Goal: Task Accomplishment & Management: Manage account settings

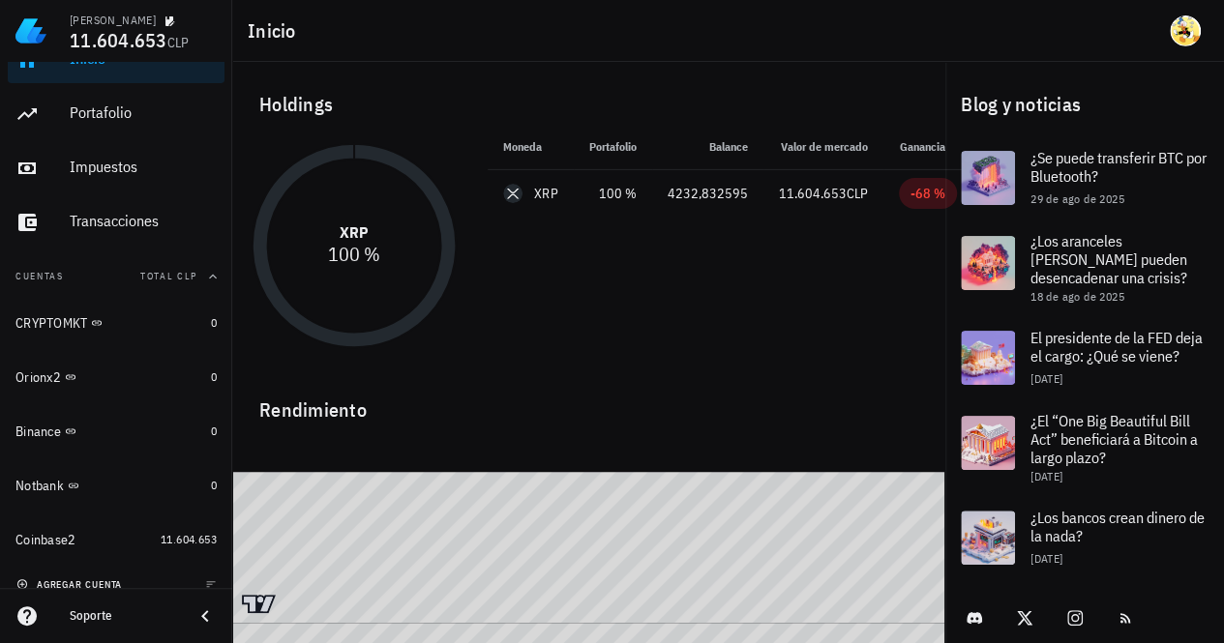
scroll to position [49, 0]
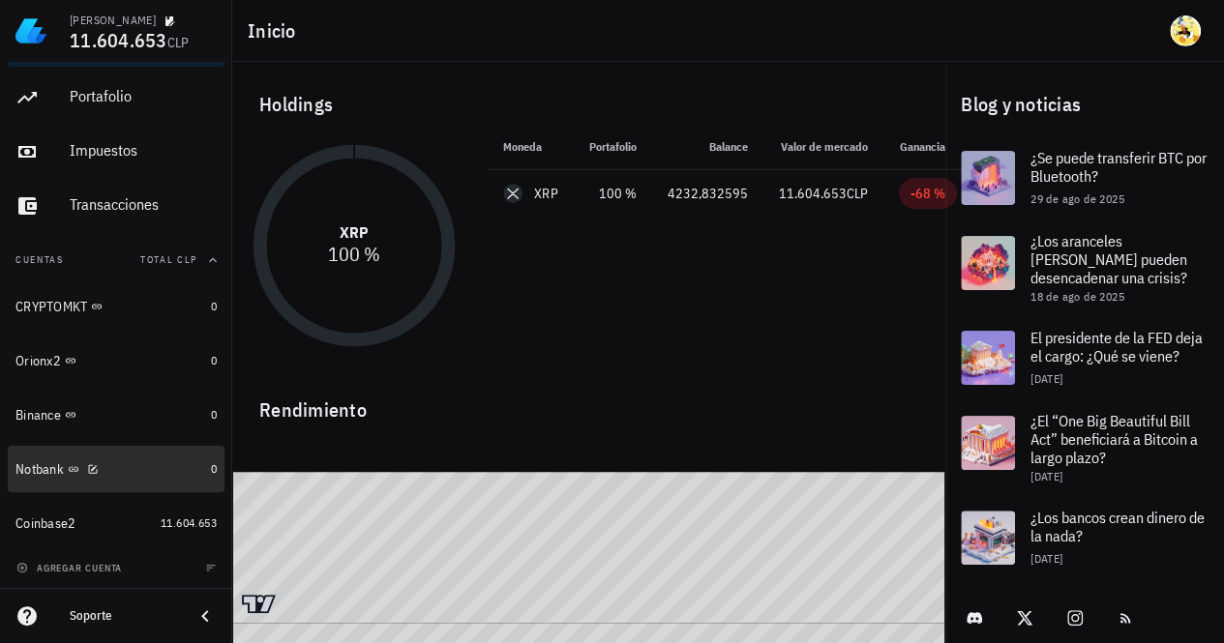
click at [151, 468] on div "Notbank" at bounding box center [109, 469] width 188 height 18
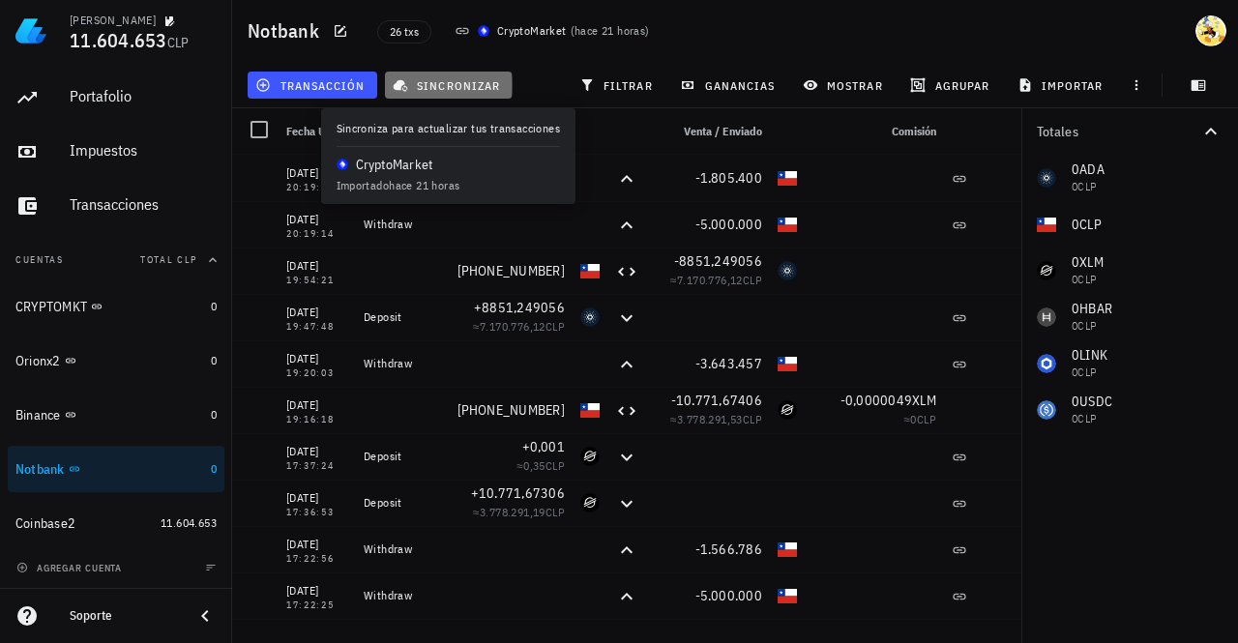
click at [449, 82] on span "sincronizar" at bounding box center [449, 84] width 104 height 15
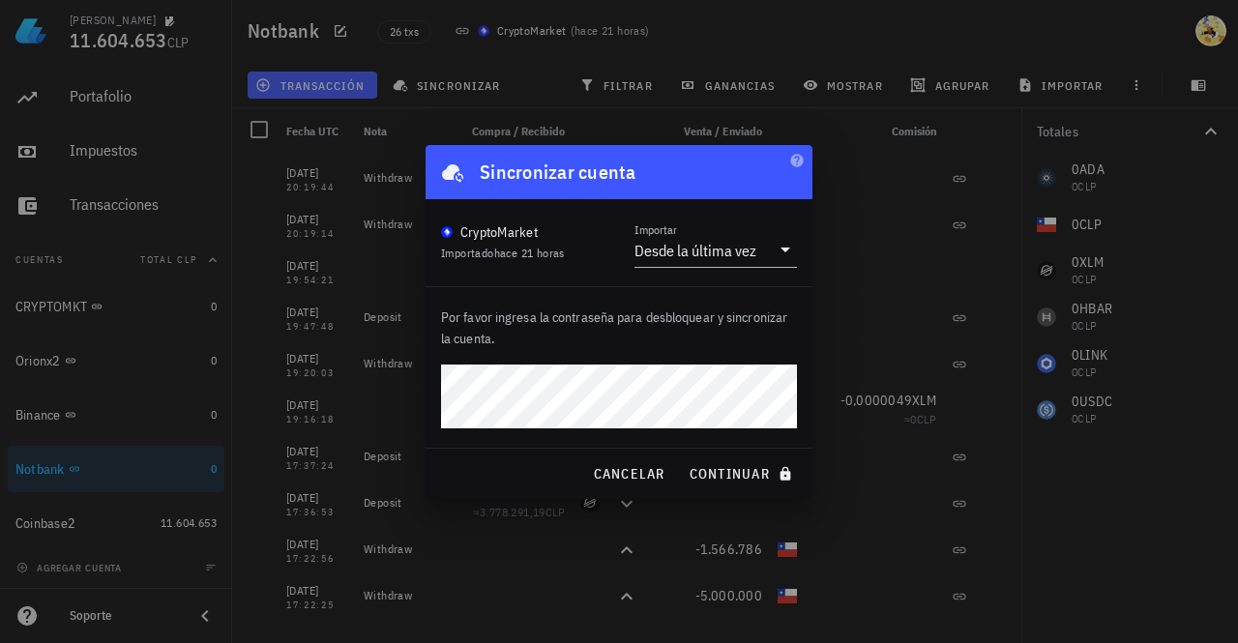
click at [681, 457] on button "continuar" at bounding box center [743, 474] width 124 height 35
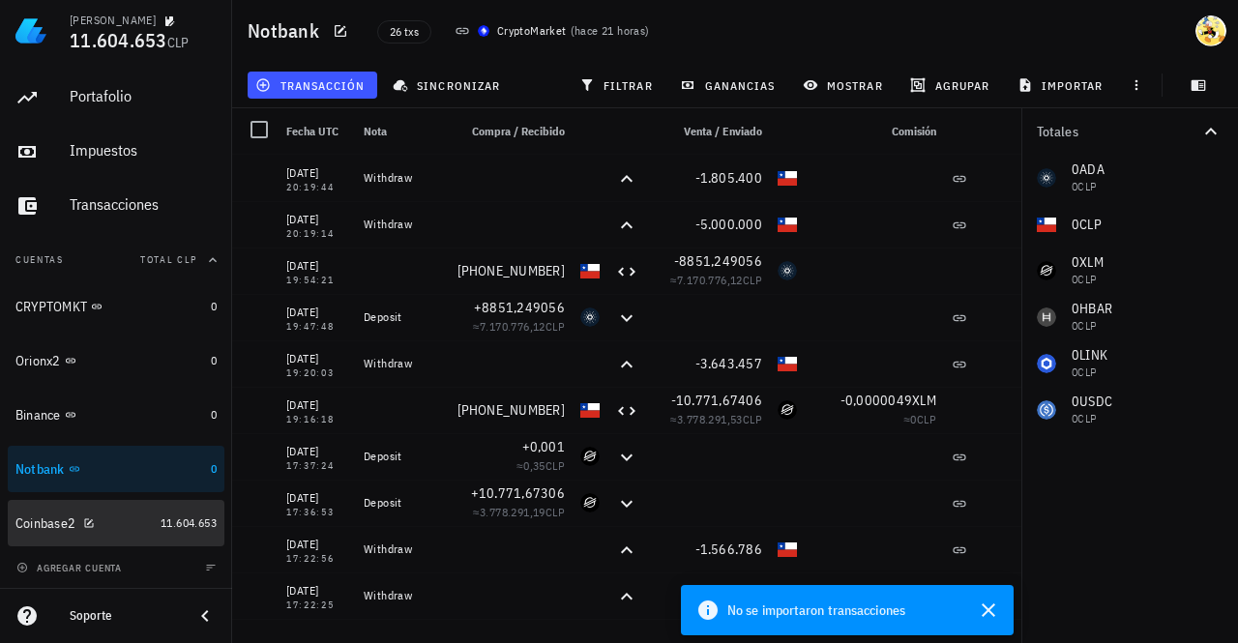
click at [102, 525] on div "Coinbase2" at bounding box center [83, 524] width 137 height 18
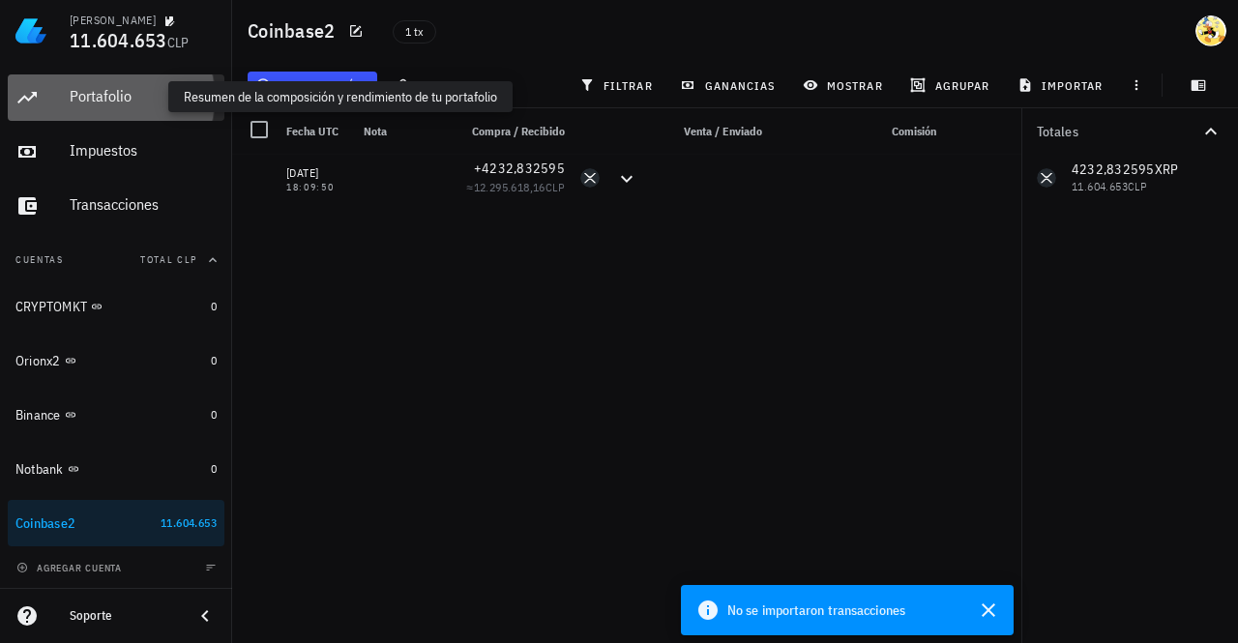
click at [120, 102] on div "Portafolio" at bounding box center [143, 96] width 147 height 18
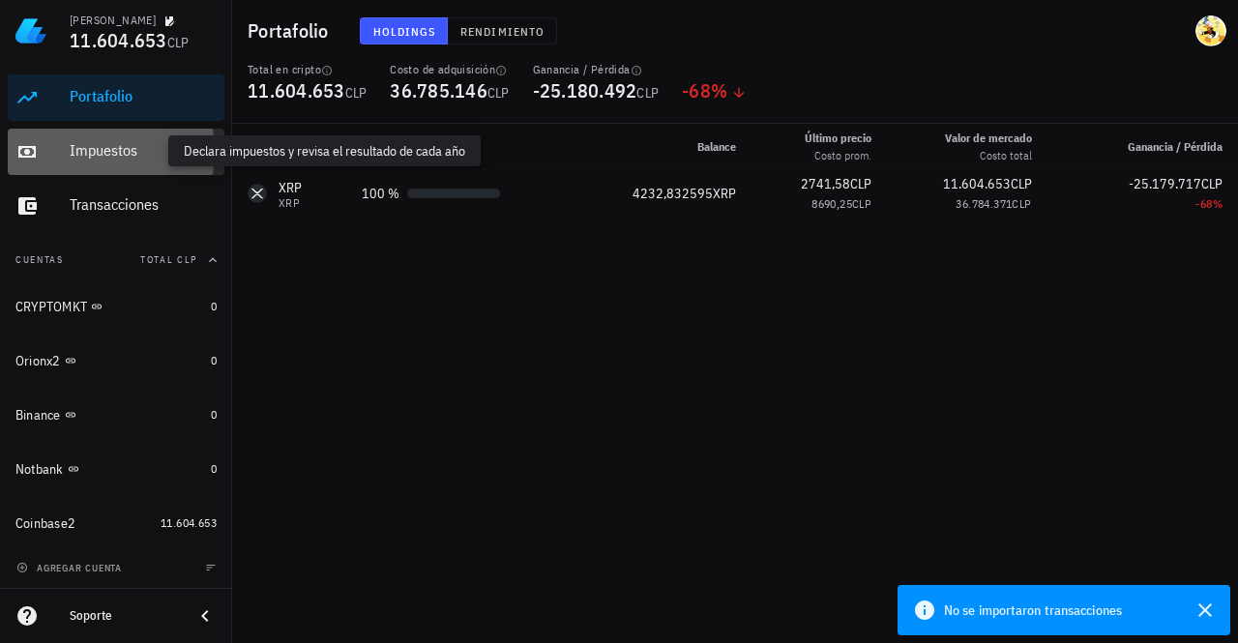
click at [118, 155] on div "Impuestos" at bounding box center [143, 150] width 147 height 18
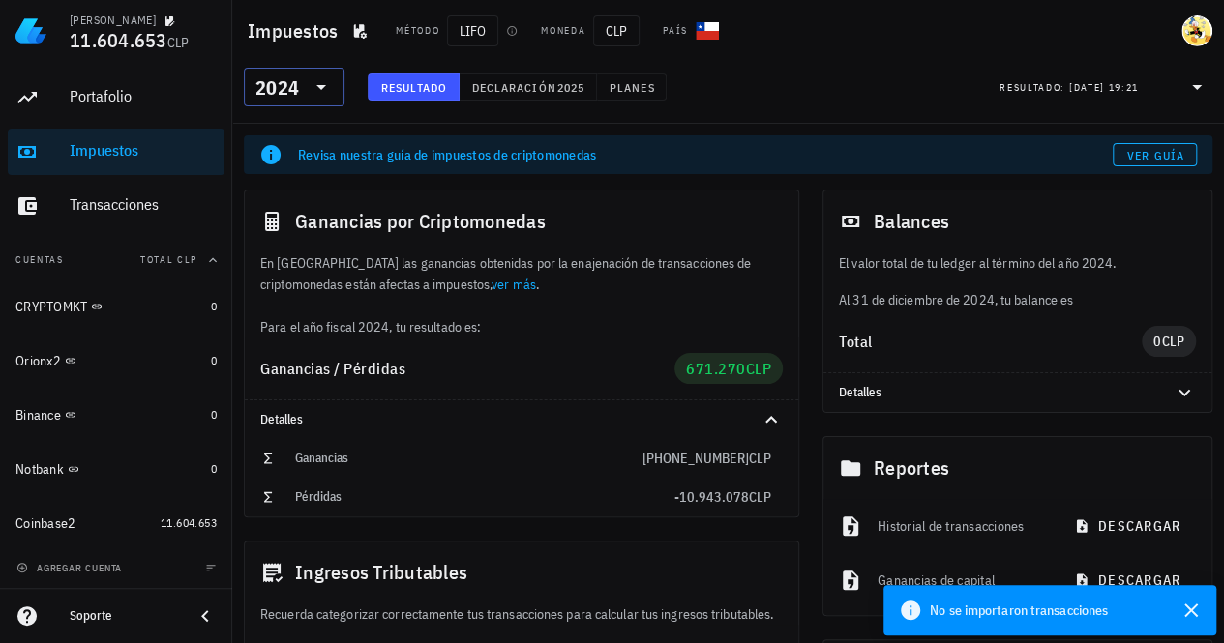
click at [321, 87] on icon at bounding box center [321, 87] width 10 height 5
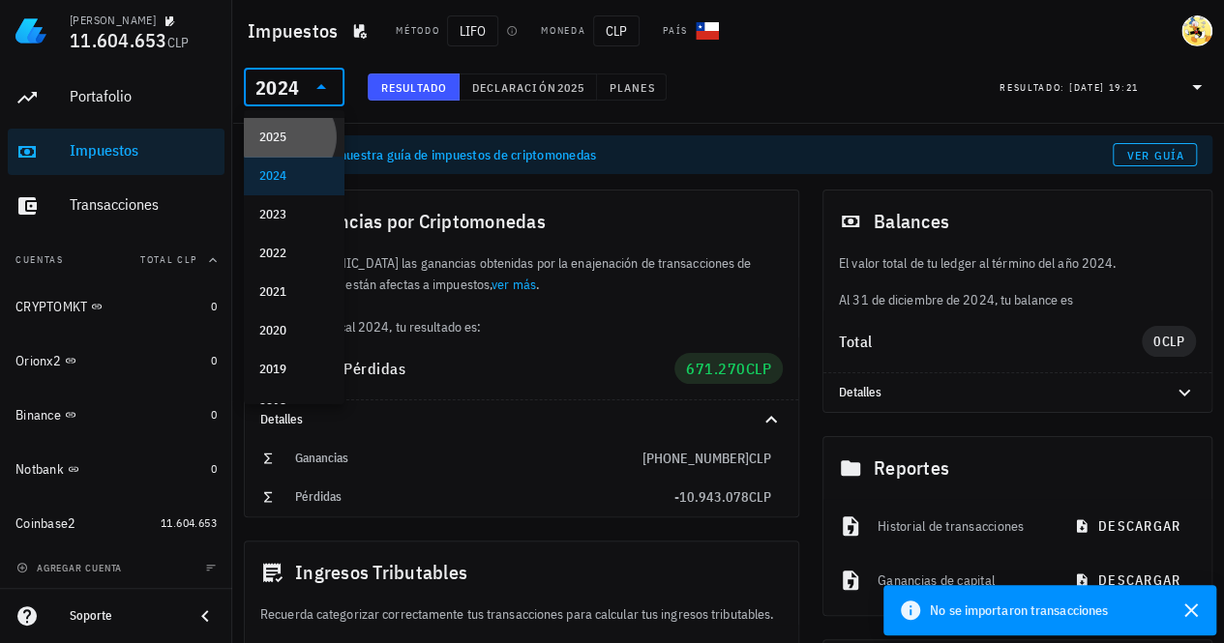
click at [280, 135] on div "2025" at bounding box center [294, 137] width 70 height 15
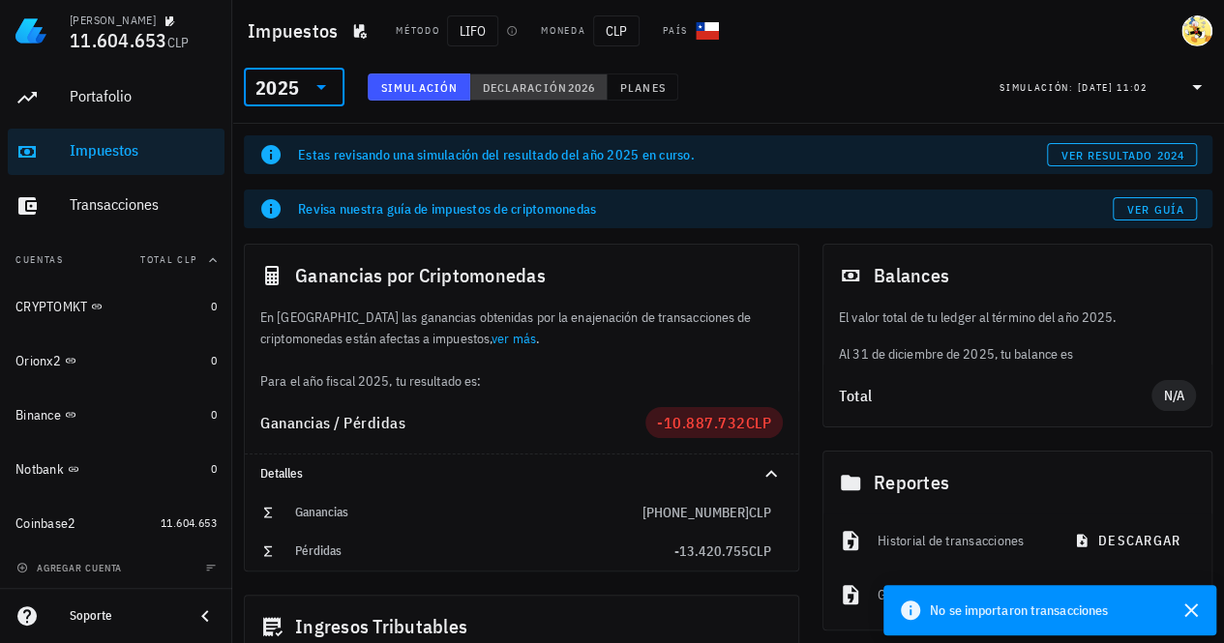
click at [552, 78] on button "Declaración 2026" at bounding box center [538, 87] width 137 height 27
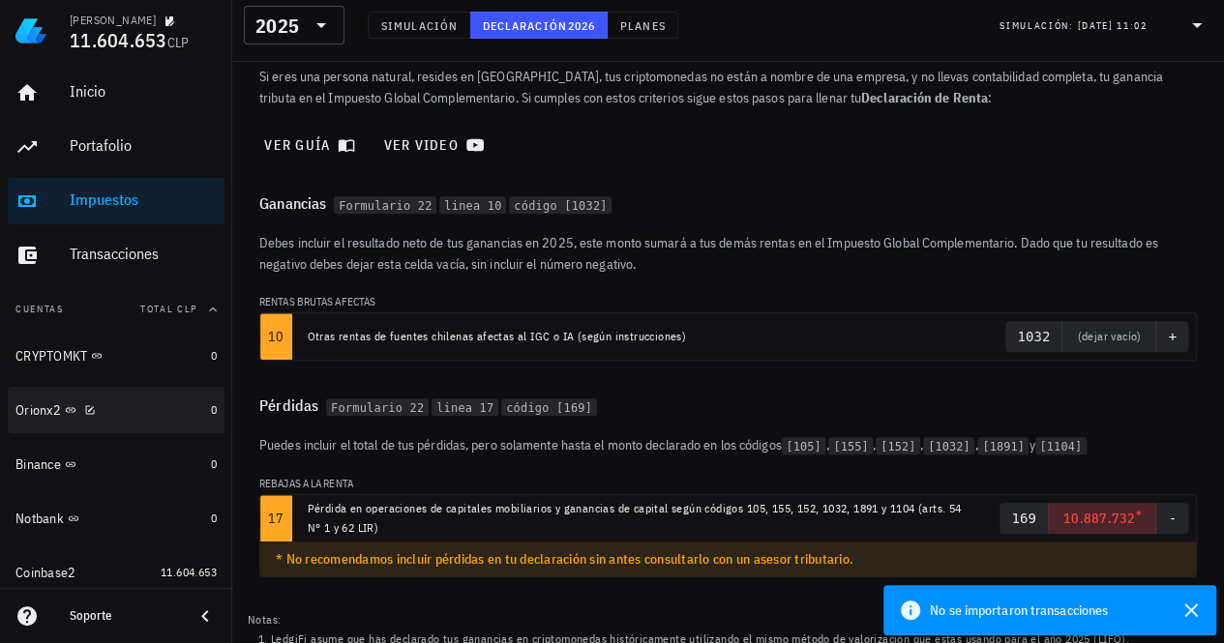
scroll to position [266, 0]
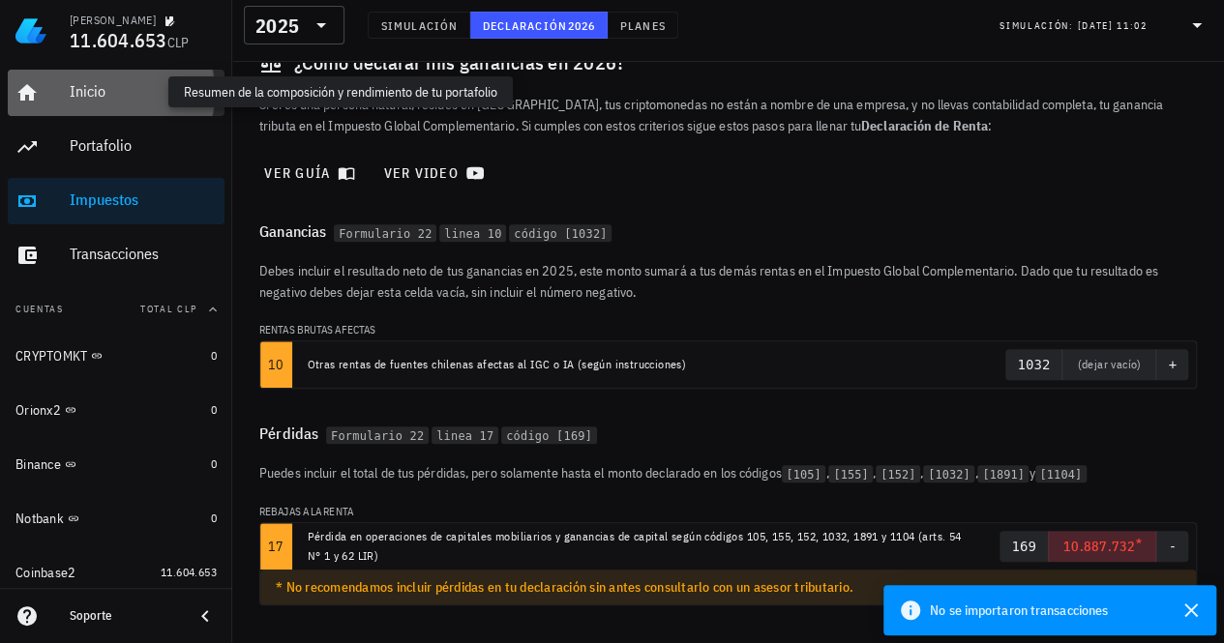
click at [85, 90] on div "Inicio" at bounding box center [143, 91] width 147 height 18
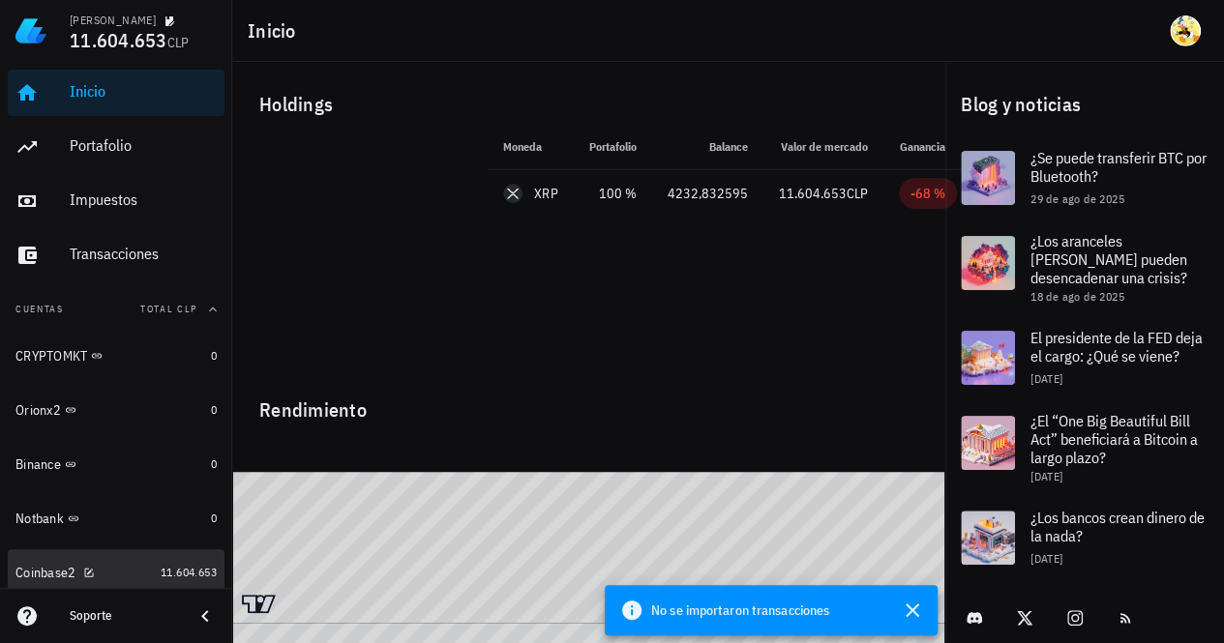
click at [122, 574] on div "Coinbase2" at bounding box center [83, 573] width 137 height 18
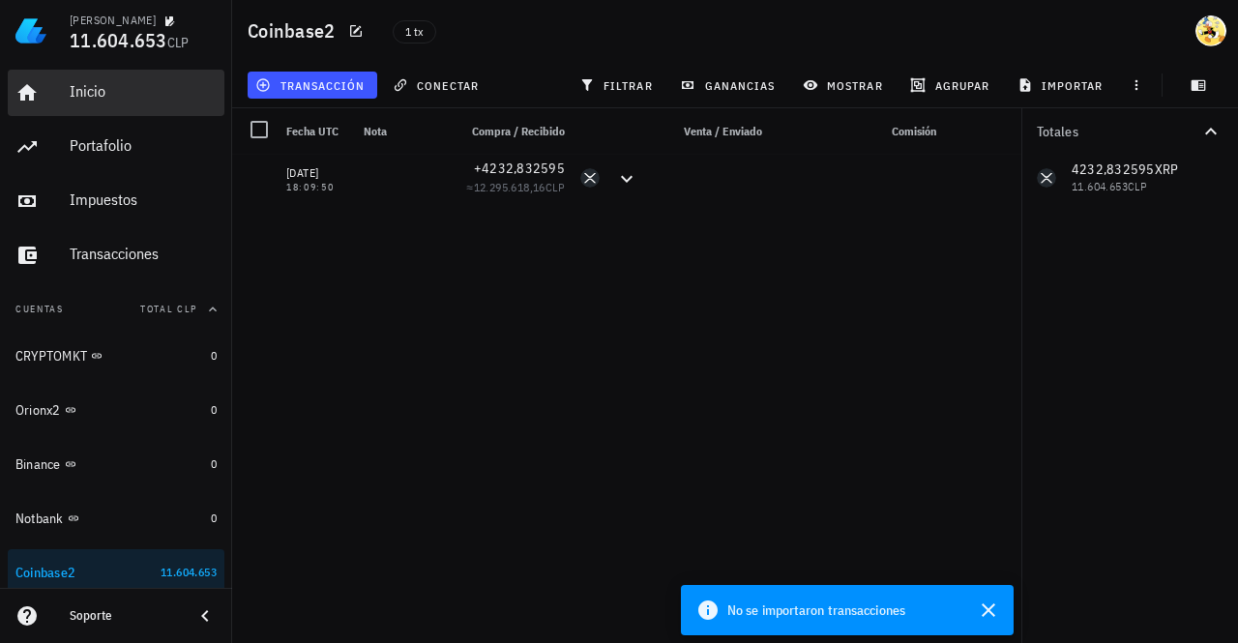
click at [101, 90] on div "Inicio" at bounding box center [143, 91] width 147 height 18
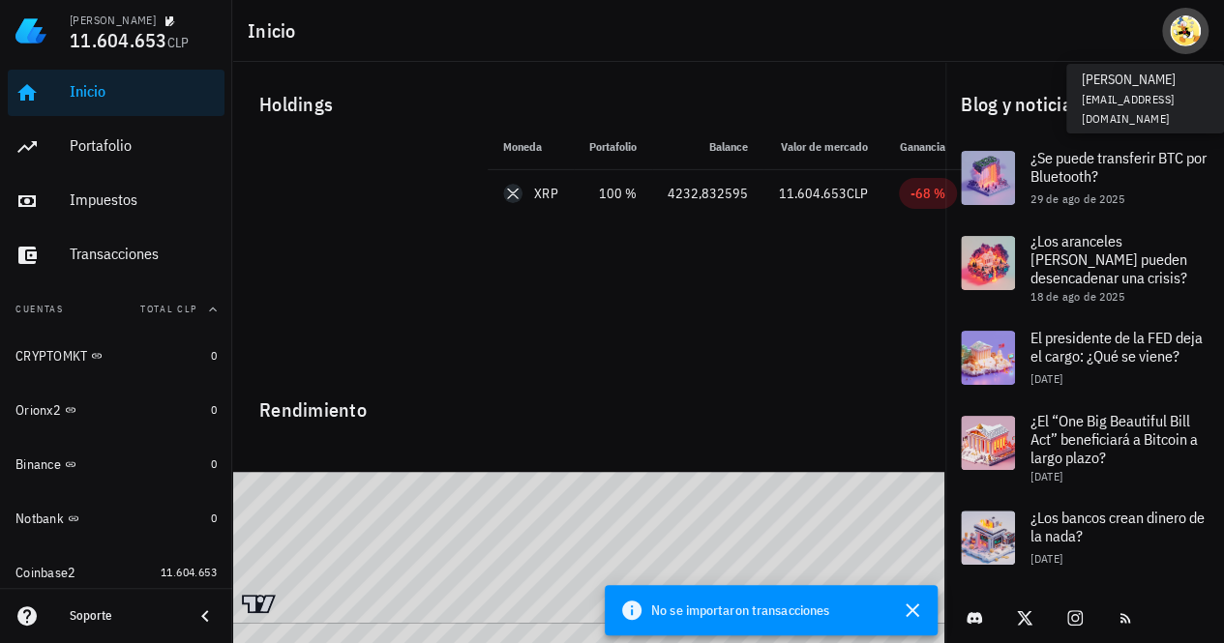
click at [1182, 44] on div "avatar" at bounding box center [1185, 30] width 31 height 31
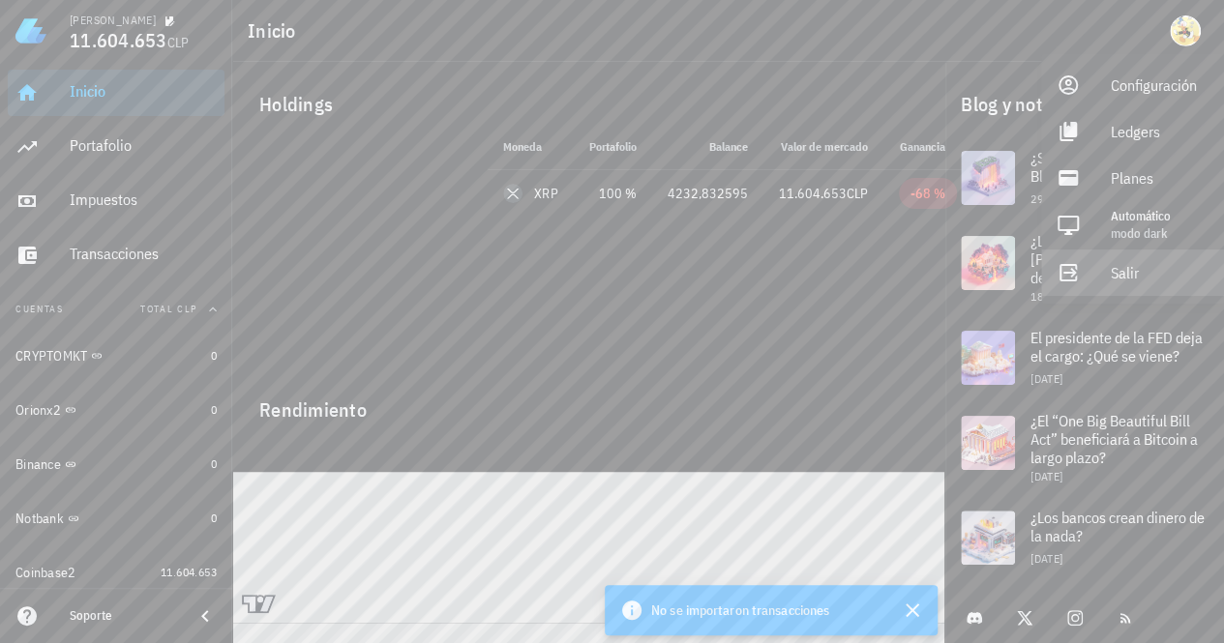
click at [1128, 278] on div "Salir" at bounding box center [1160, 272] width 98 height 39
